Goal: Transaction & Acquisition: Book appointment/travel/reservation

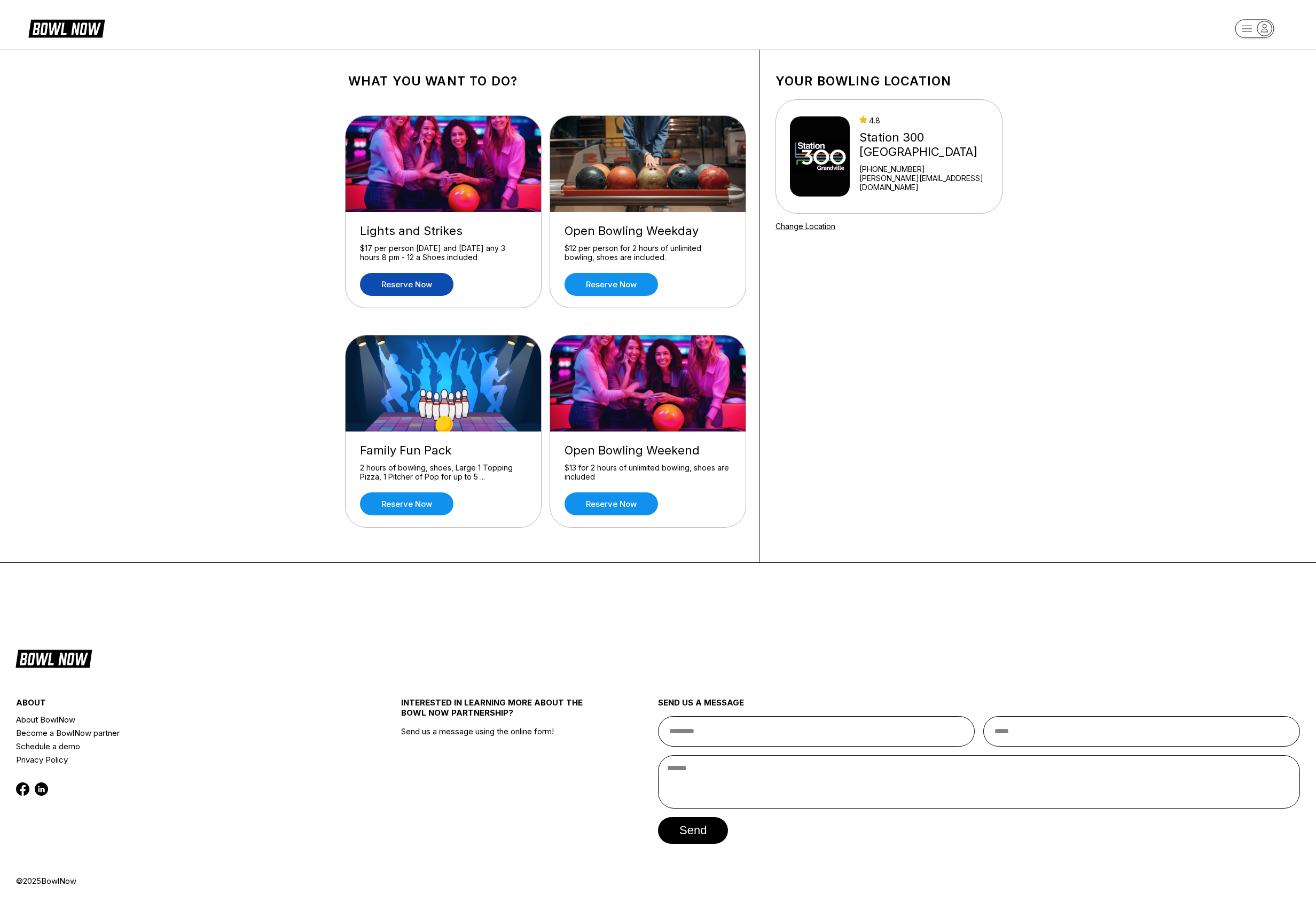
click at [409, 284] on link "Reserve now" at bounding box center [407, 285] width 94 height 23
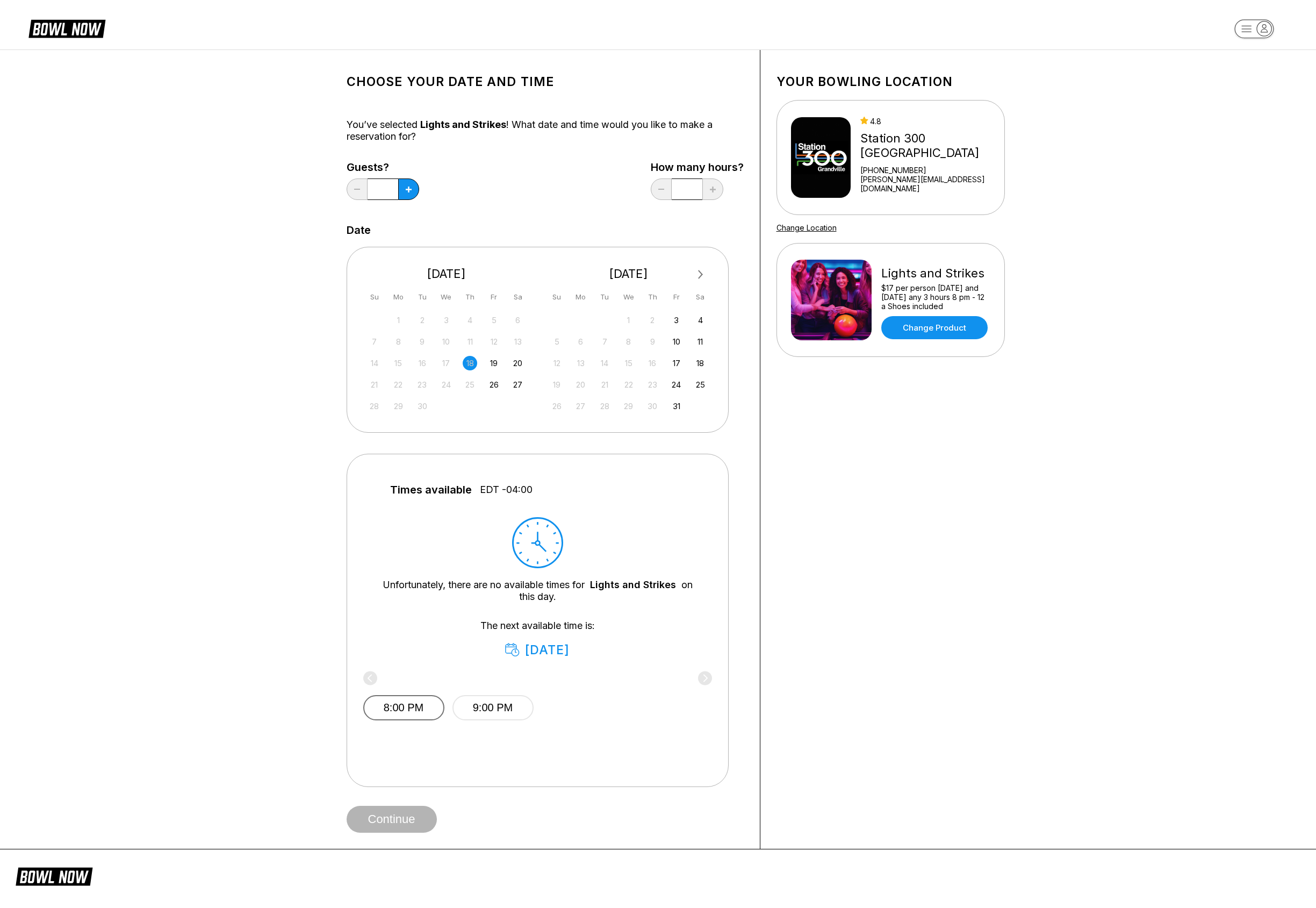
click at [412, 699] on button "8:00 PM" at bounding box center [404, 707] width 81 height 25
click at [392, 825] on button "Continue" at bounding box center [392, 819] width 90 height 27
